Goal: Navigation & Orientation: Find specific page/section

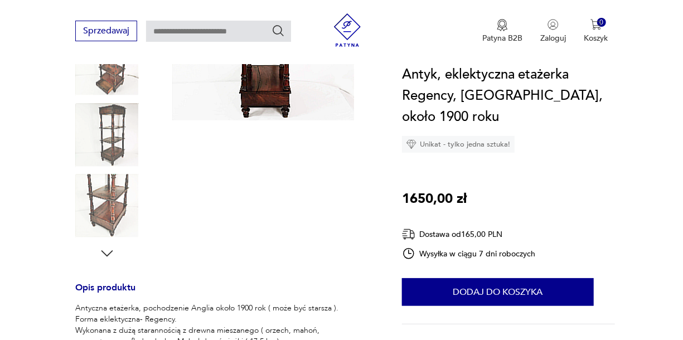
click at [258, 92] on img at bounding box center [263, 30] width 182 height 182
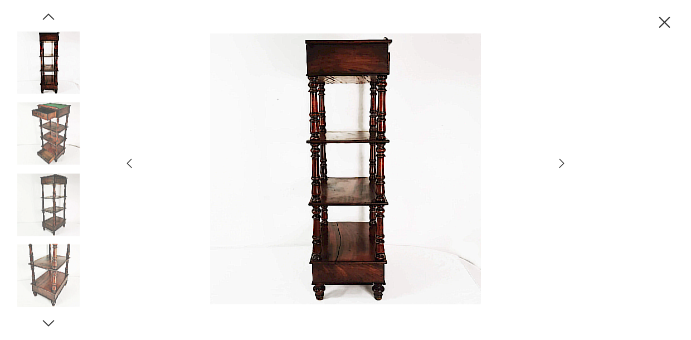
click at [60, 137] on img at bounding box center [49, 134] width 64 height 64
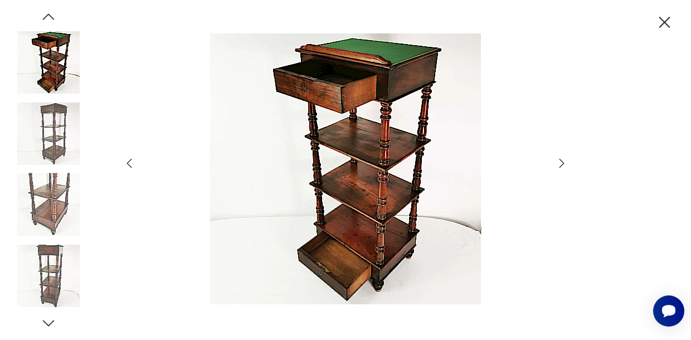
click at [59, 146] on img at bounding box center [49, 134] width 64 height 64
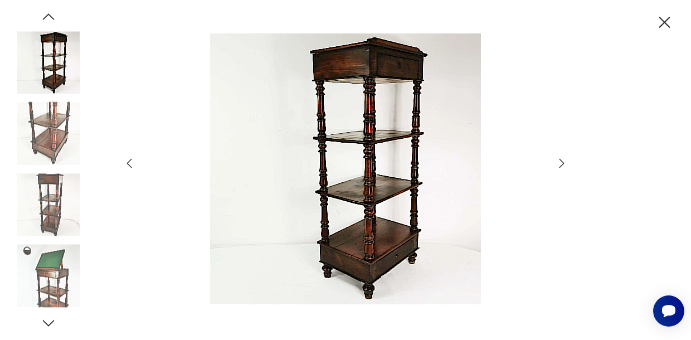
click at [58, 154] on img at bounding box center [49, 134] width 64 height 64
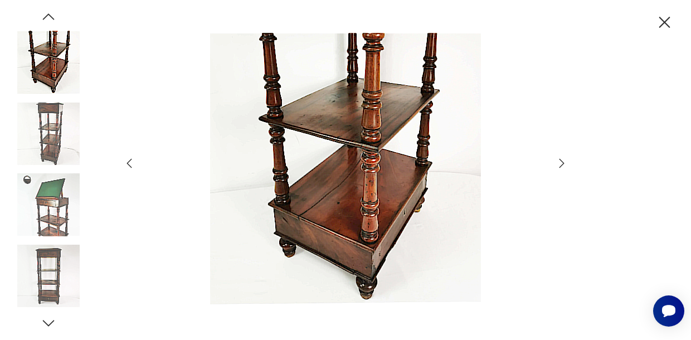
click at [59, 188] on img at bounding box center [49, 205] width 64 height 64
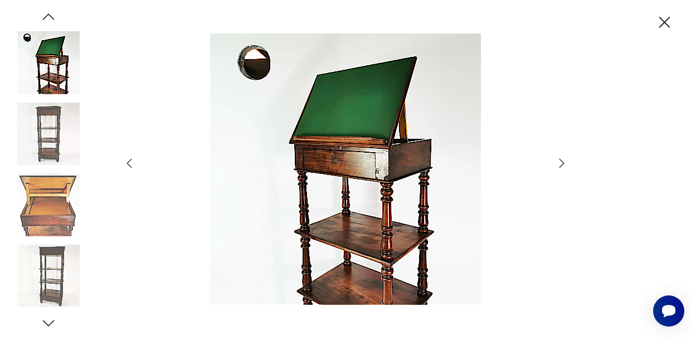
click at [59, 188] on img at bounding box center [49, 205] width 64 height 64
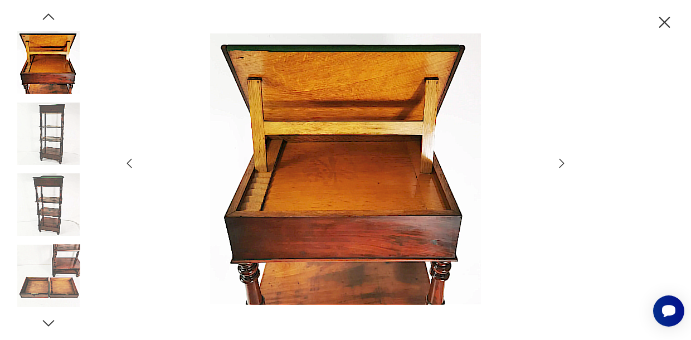
click at [55, 128] on img at bounding box center [49, 134] width 64 height 64
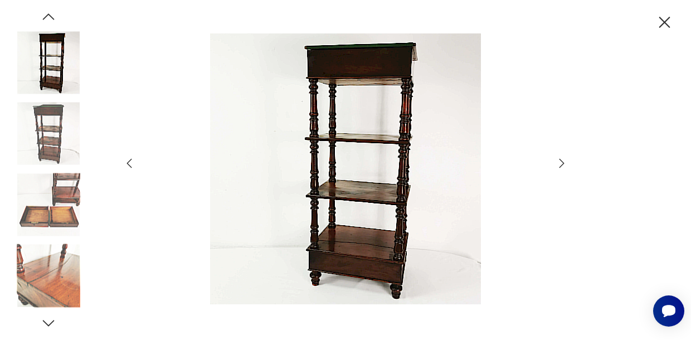
click at [56, 142] on img at bounding box center [49, 134] width 64 height 64
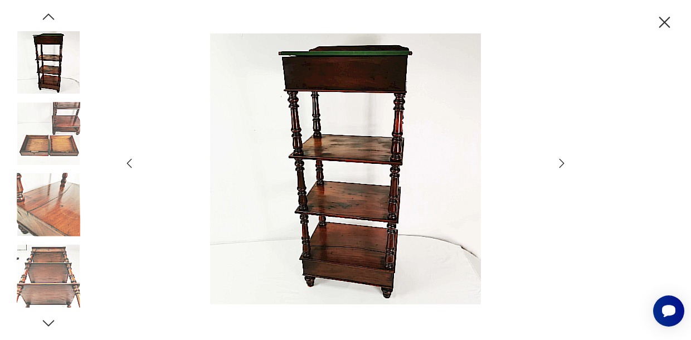
click at [56, 142] on img at bounding box center [49, 134] width 64 height 64
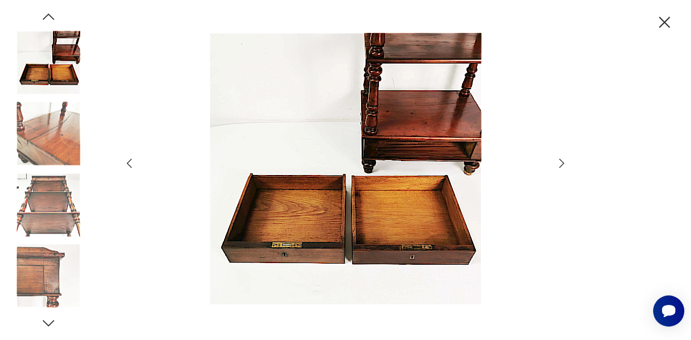
click at [50, 203] on img at bounding box center [49, 205] width 64 height 64
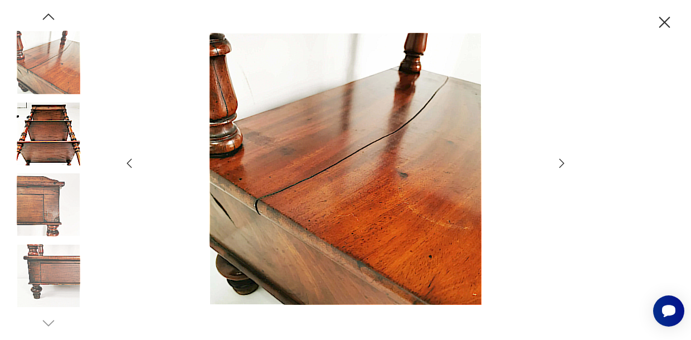
click at [50, 212] on img at bounding box center [49, 205] width 64 height 64
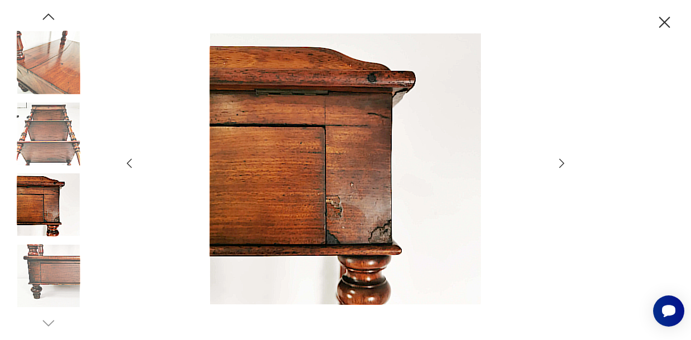
click at [59, 246] on img at bounding box center [49, 276] width 64 height 64
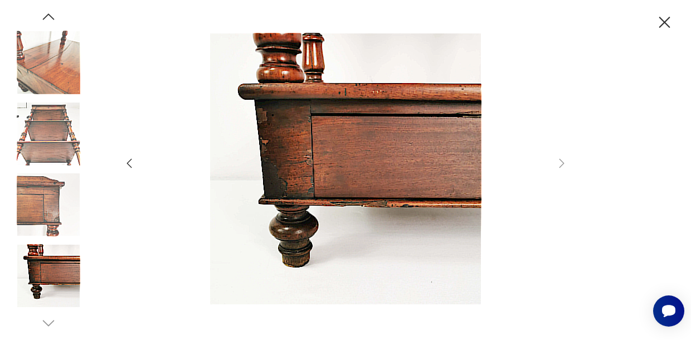
click at [668, 20] on icon "button" at bounding box center [665, 23] width 20 height 20
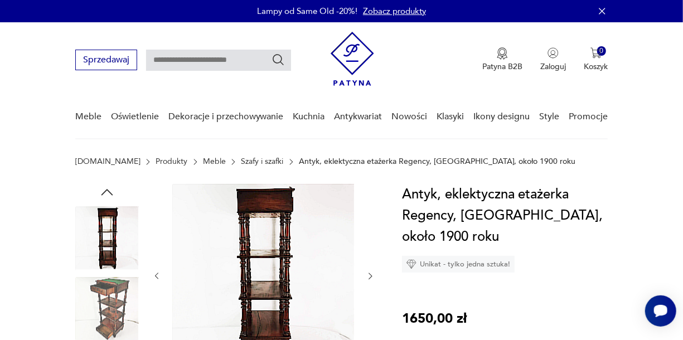
click at [241, 159] on link "Szafy i szafki" at bounding box center [262, 161] width 42 height 9
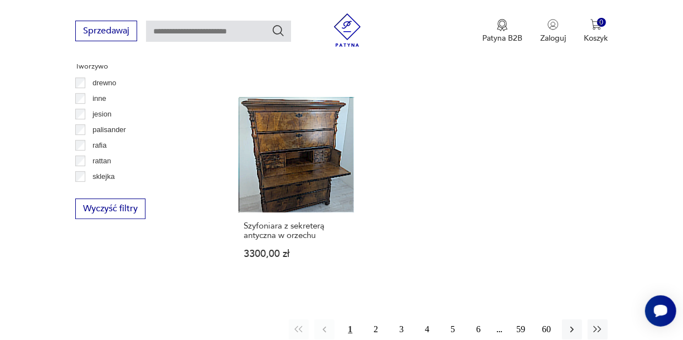
scroll to position [1578, 0]
